Goal: Check status: Check status

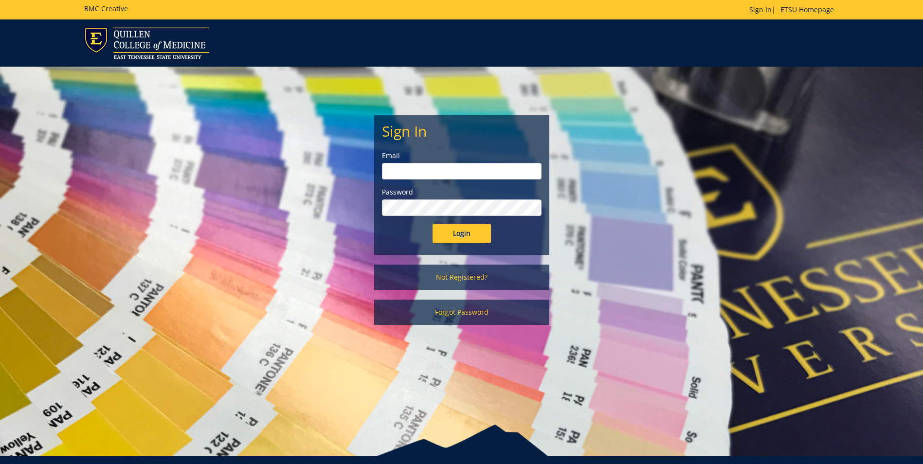
click at [471, 168] on input "email" at bounding box center [462, 171] width 160 height 17
type input "crabtrej@etsu.edu"
click at [433, 224] on input "Login" at bounding box center [462, 233] width 58 height 19
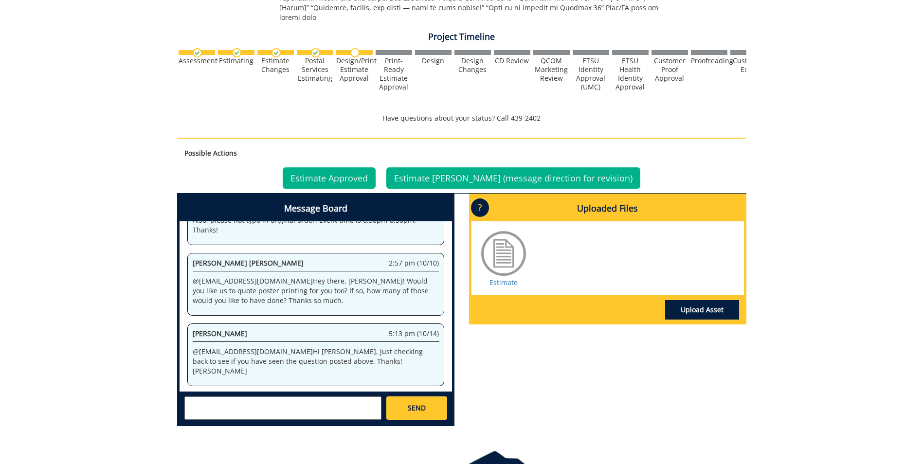
scroll to position [191, 0]
click at [502, 278] on link "Estimate" at bounding box center [504, 282] width 28 height 9
click at [359, 170] on link "Estimate Approved" at bounding box center [329, 177] width 93 height 21
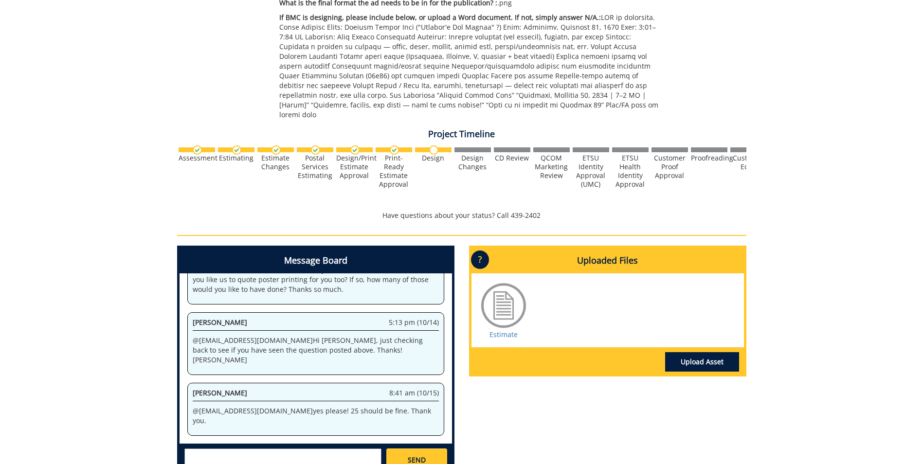
scroll to position [341, 0]
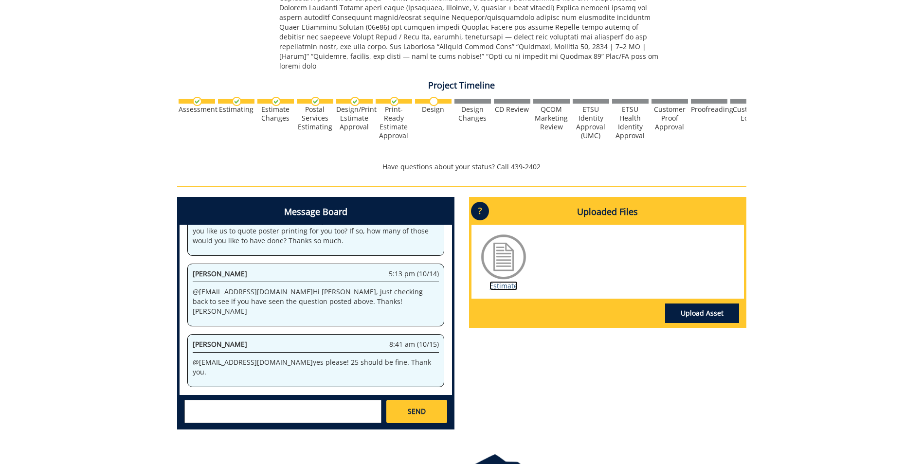
click at [506, 281] on link "Estimate" at bounding box center [504, 285] width 28 height 9
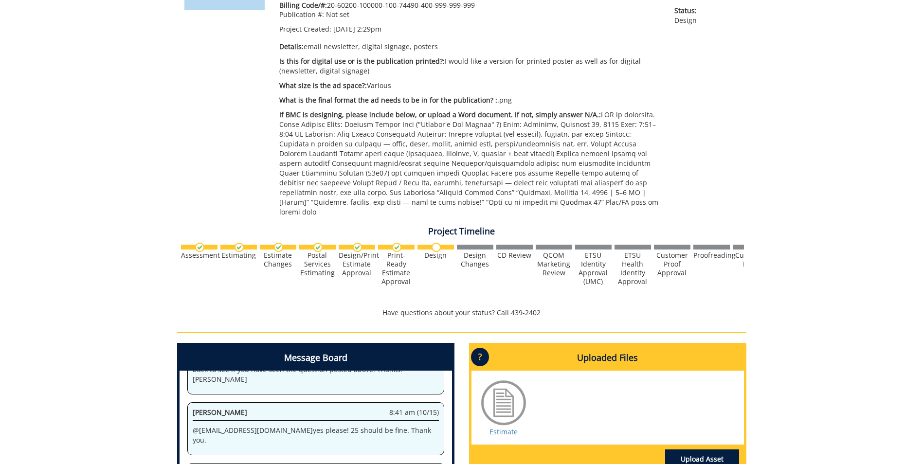
scroll to position [389, 0]
